Goal: Information Seeking & Learning: Find specific page/section

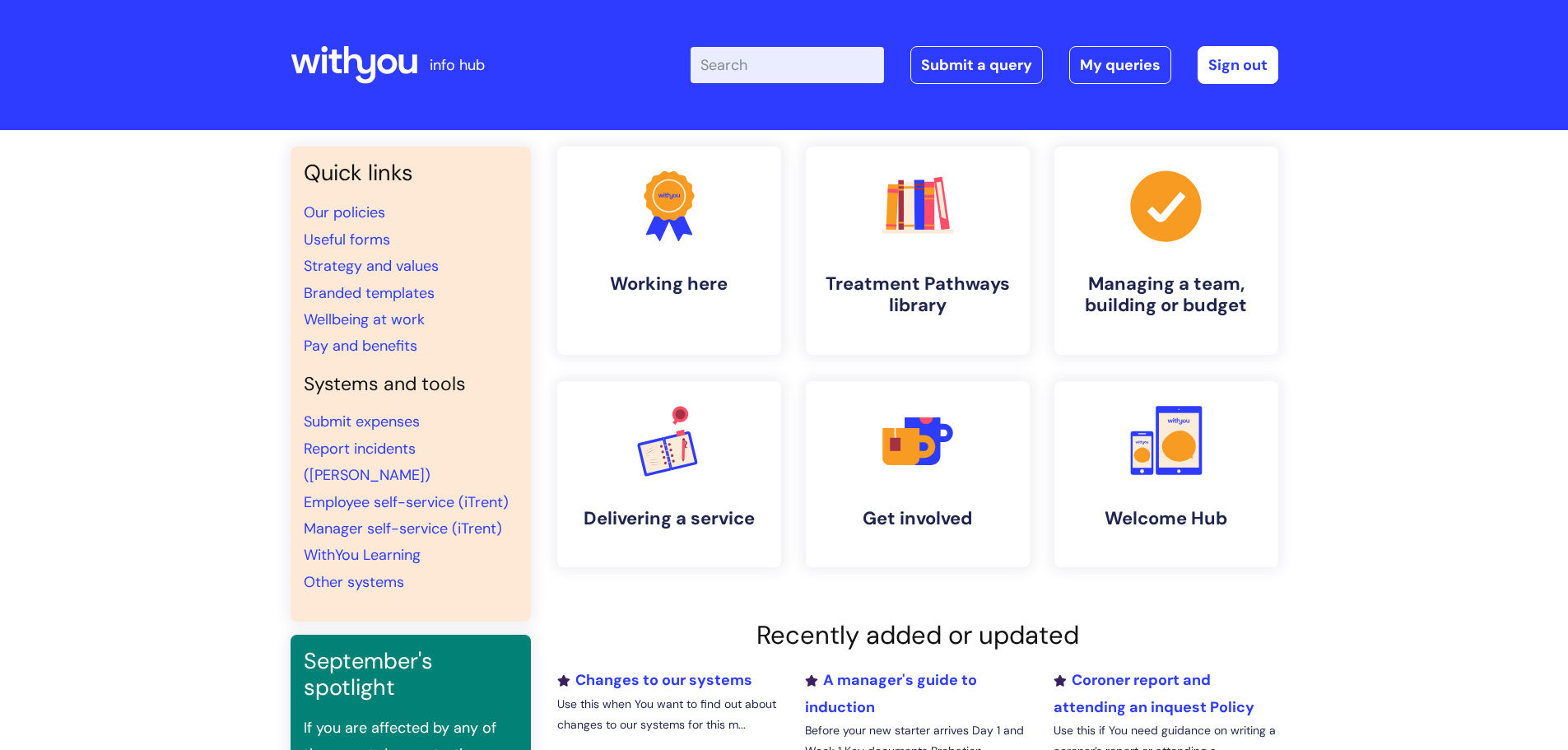
click at [751, 69] on input "Enter your search term here..." at bounding box center [787, 65] width 194 height 37
type input "internal jobs"
click button "Search" at bounding box center [0, 0] width 0 height 0
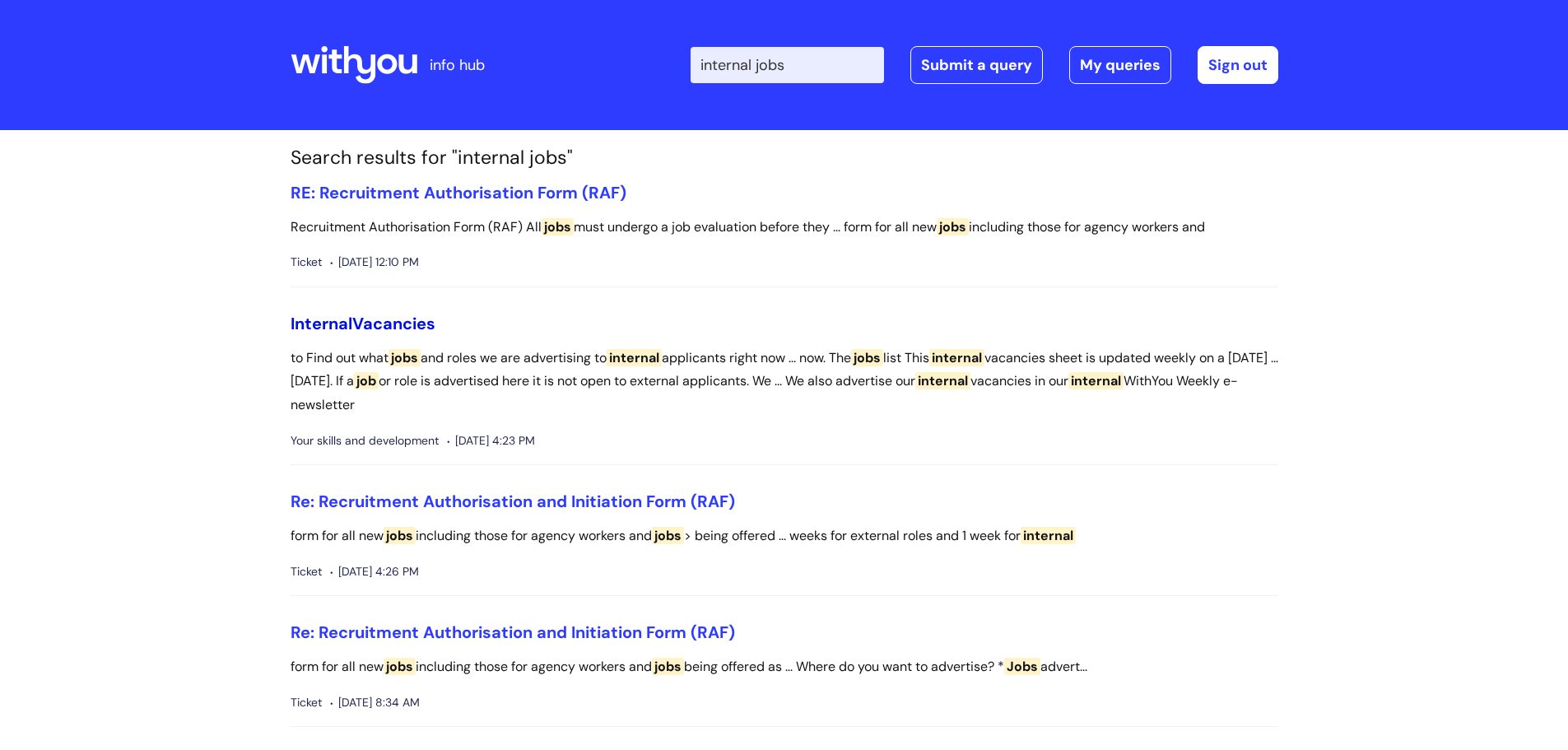
click at [397, 325] on link "Internal Vacancies" at bounding box center [363, 323] width 145 height 21
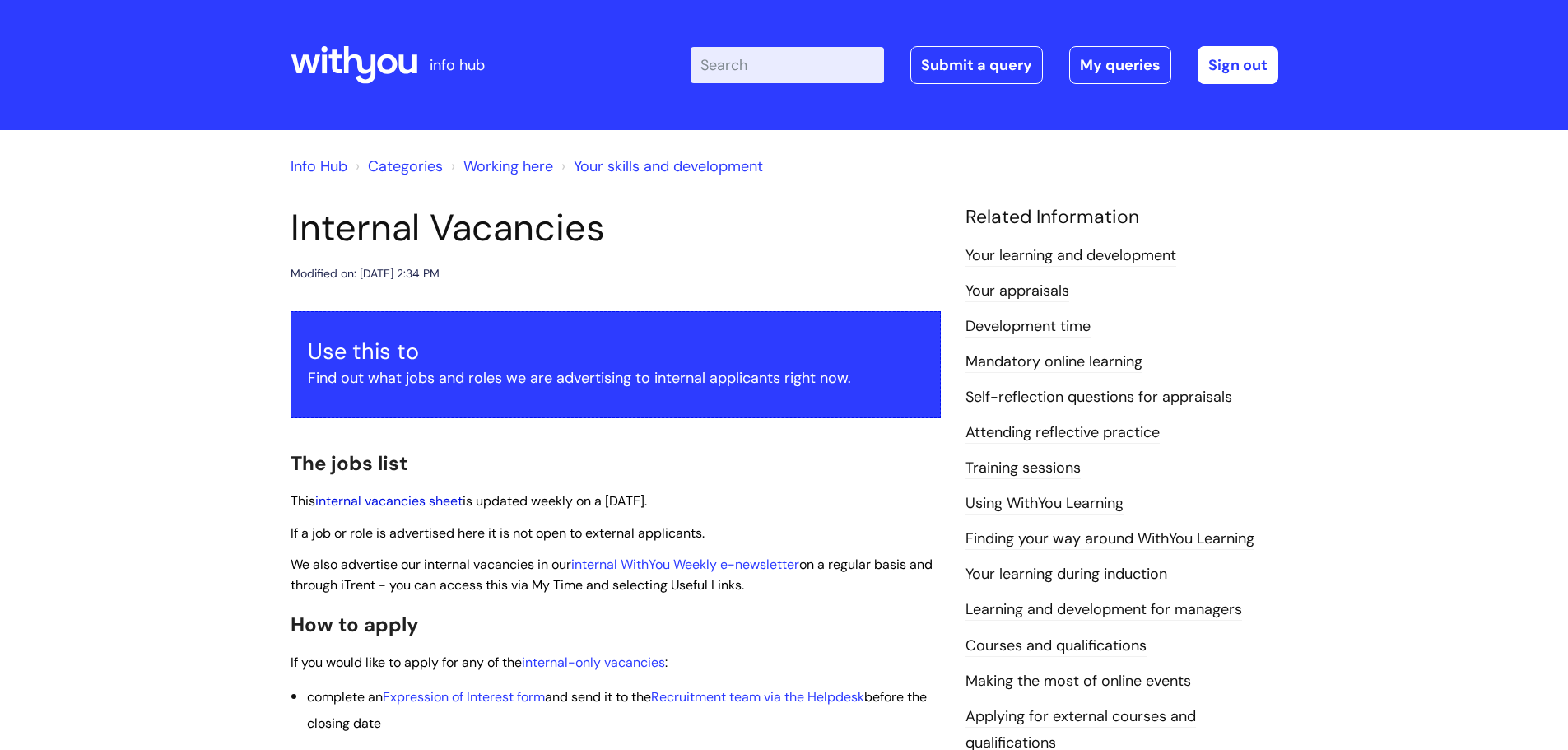
click at [413, 498] on link "internal vacancies sheet" at bounding box center [388, 501] width 147 height 17
